Goal: Task Accomplishment & Management: Use online tool/utility

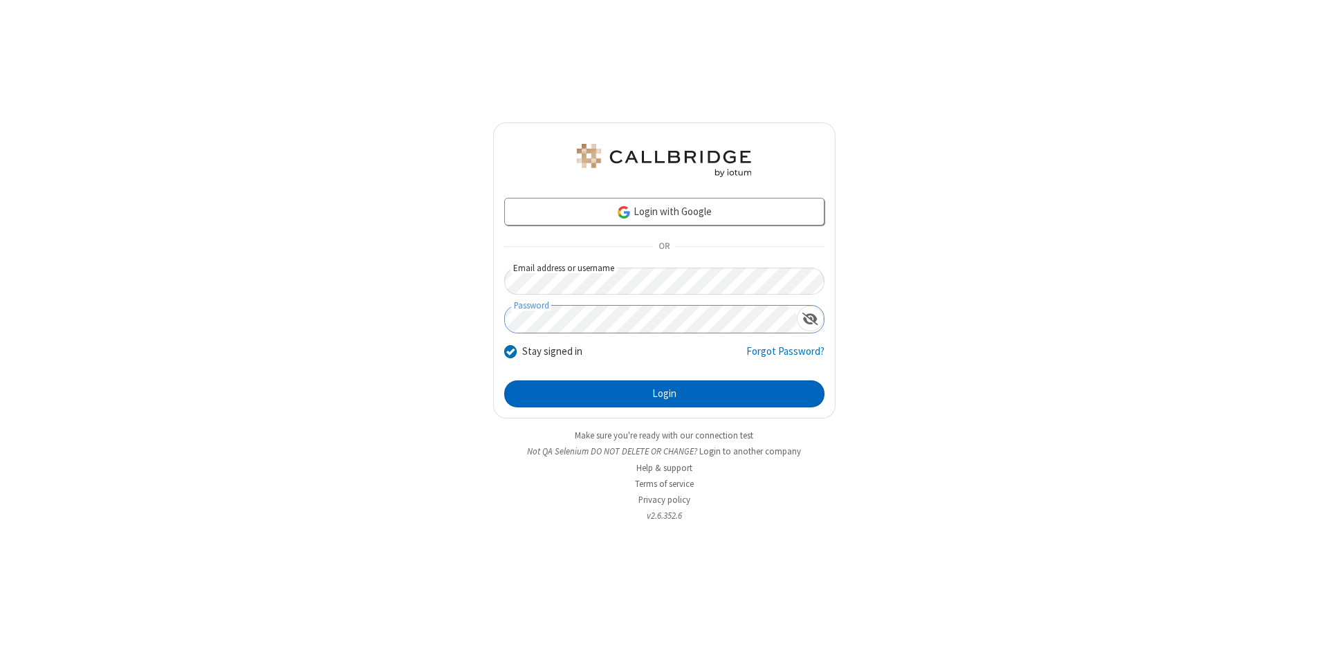
click at [664, 394] on button "Login" at bounding box center [664, 394] width 320 height 28
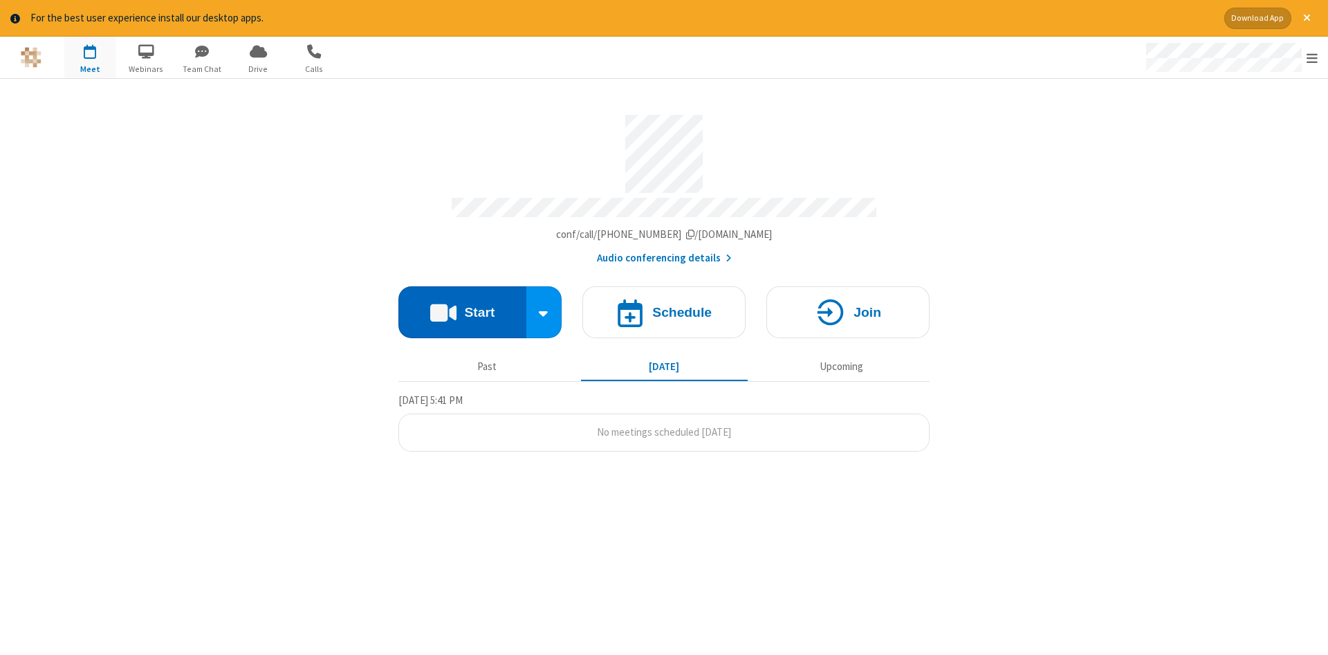
click at [462, 307] on button "Start" at bounding box center [462, 312] width 128 height 52
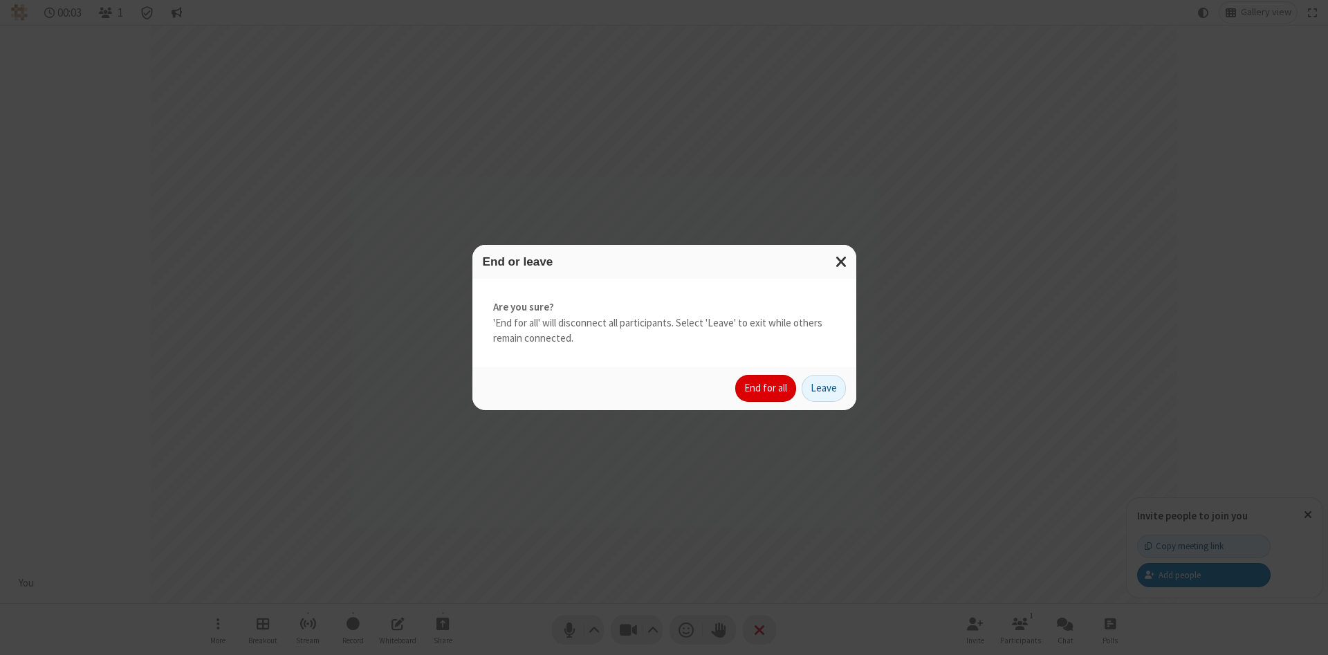
click at [766, 388] on button "End for all" at bounding box center [765, 389] width 61 height 28
